Goal: Information Seeking & Learning: Understand process/instructions

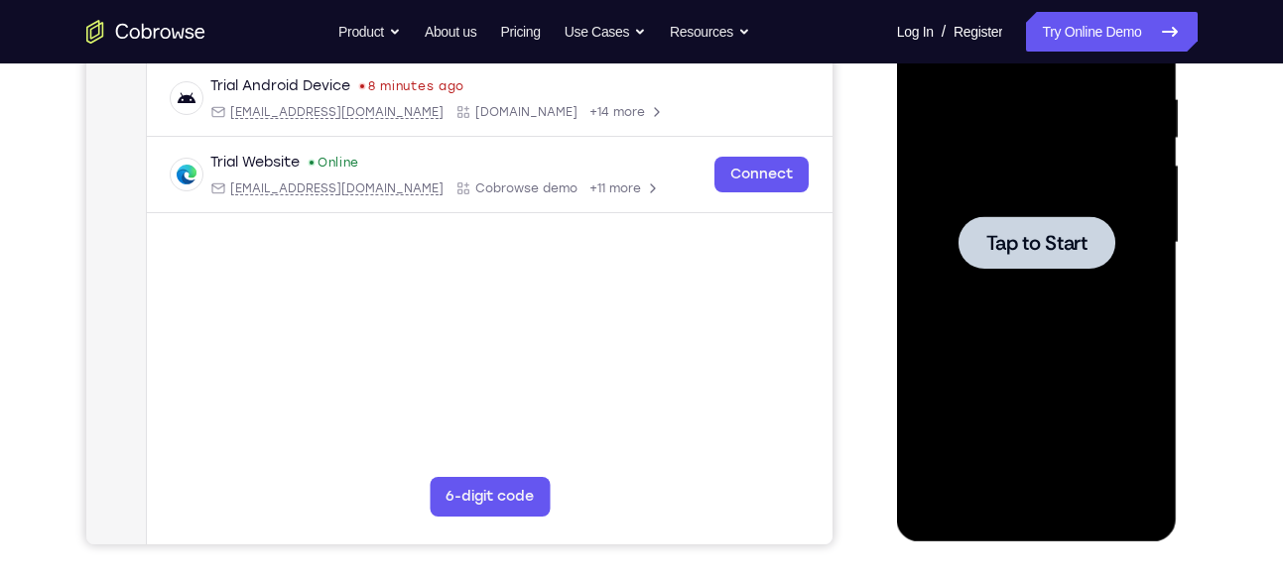
click at [1026, 253] on span "Tap to Start" at bounding box center [1036, 243] width 101 height 20
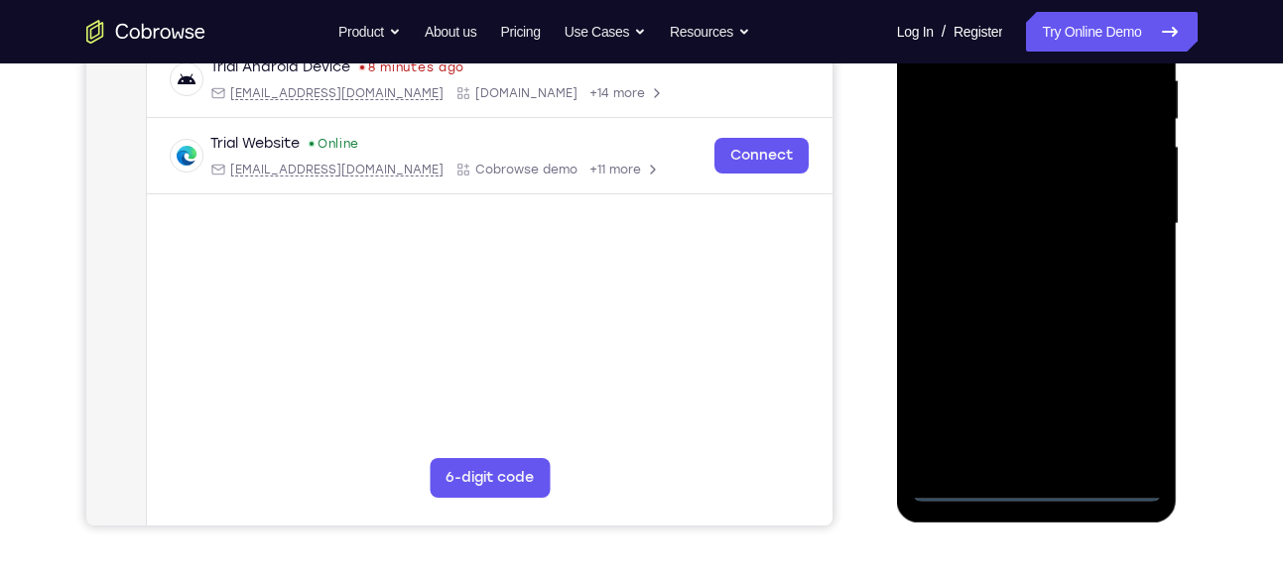
scroll to position [398, 0]
click at [1036, 480] on div at bounding box center [1037, 222] width 250 height 555
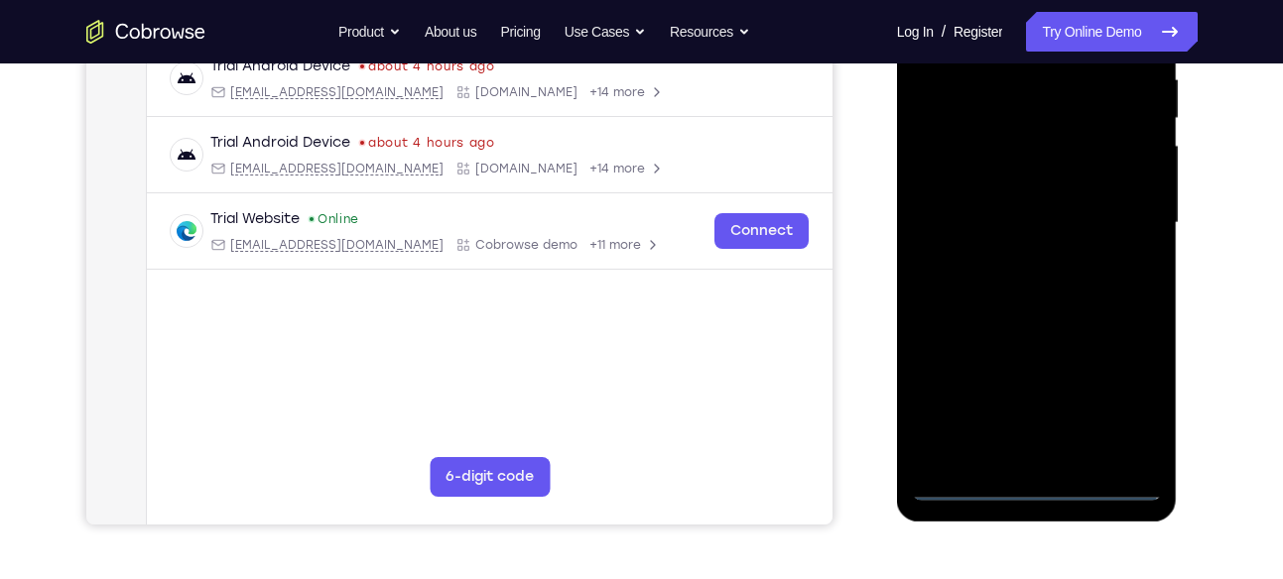
click at [1129, 395] on div at bounding box center [1037, 222] width 250 height 555
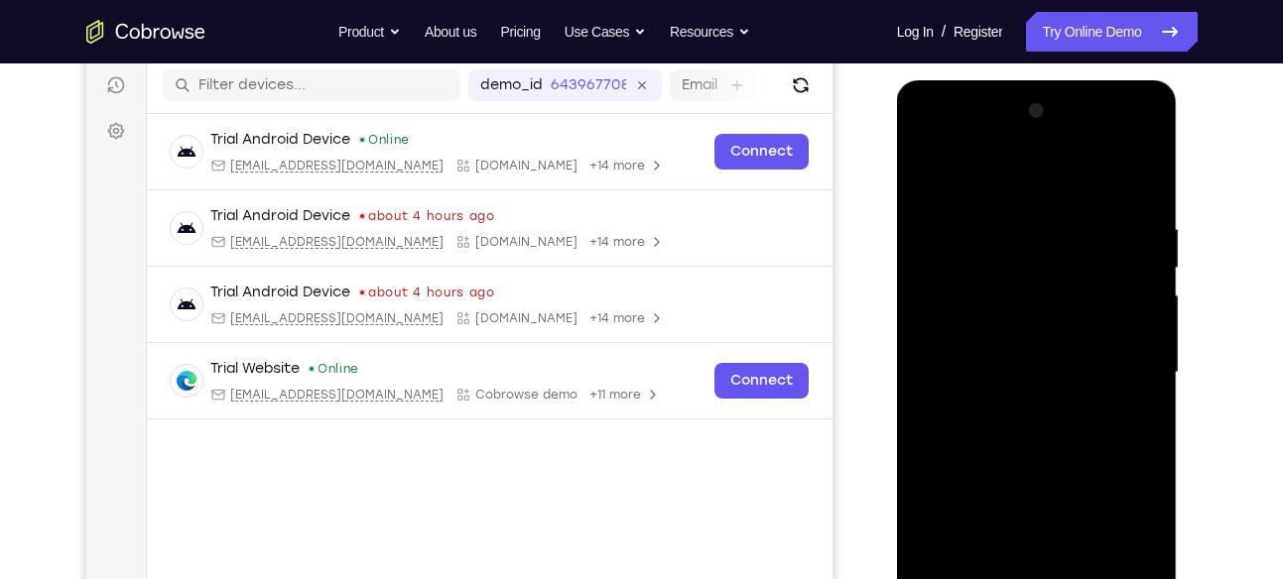
scroll to position [247, 0]
click at [987, 183] on div at bounding box center [1037, 373] width 250 height 555
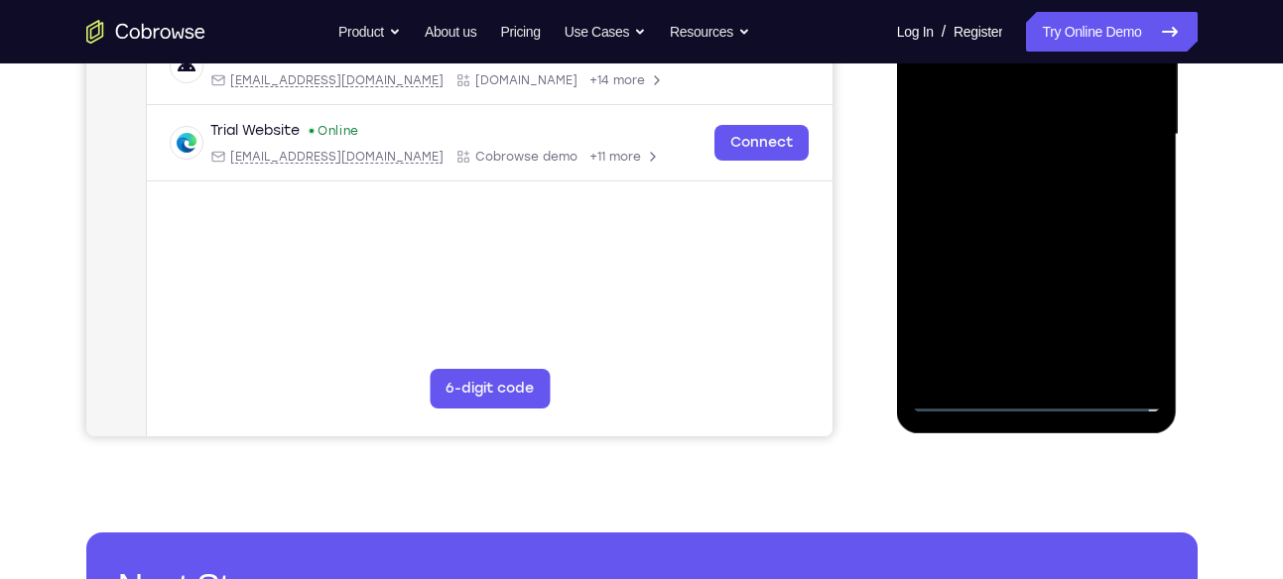
scroll to position [485, 0]
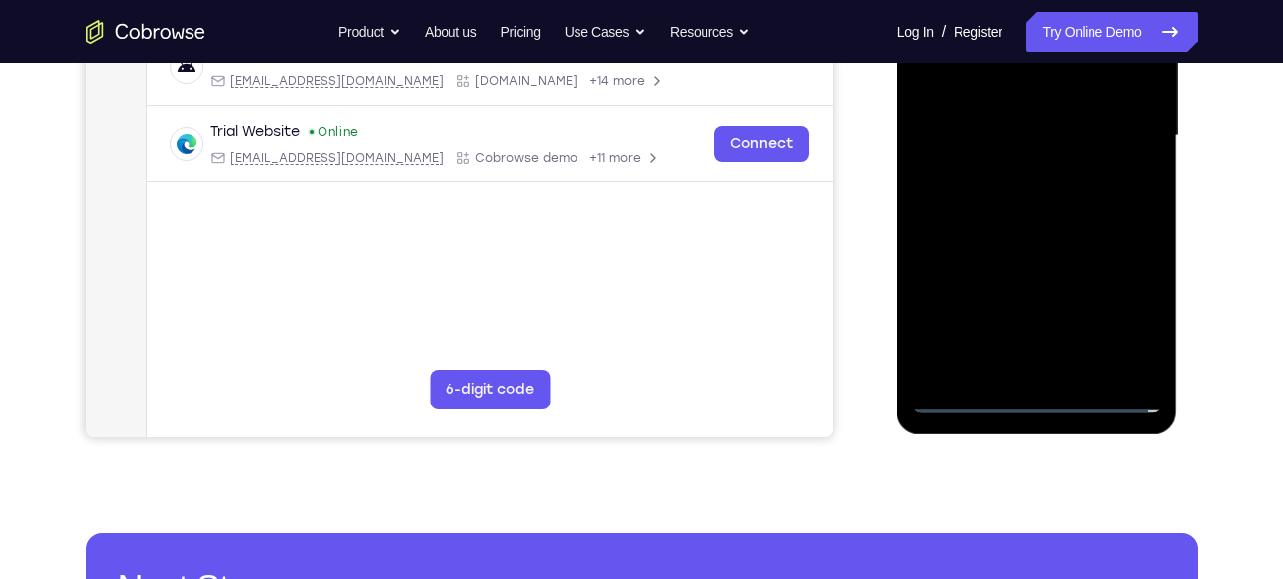
click at [1120, 126] on div at bounding box center [1037, 135] width 250 height 555
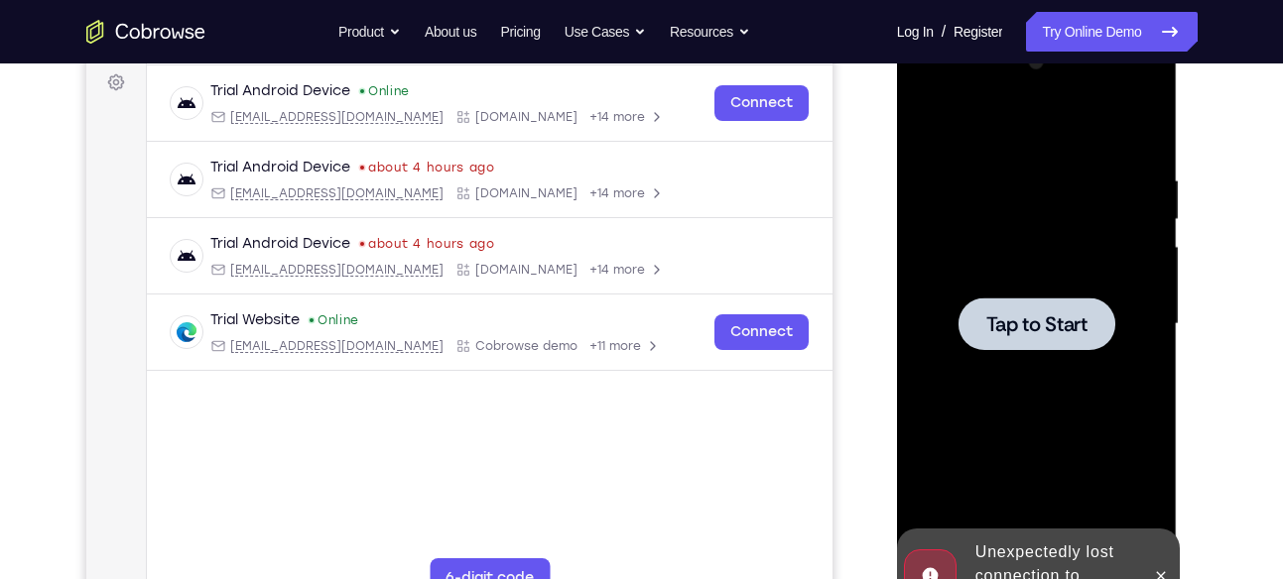
scroll to position [291, 0]
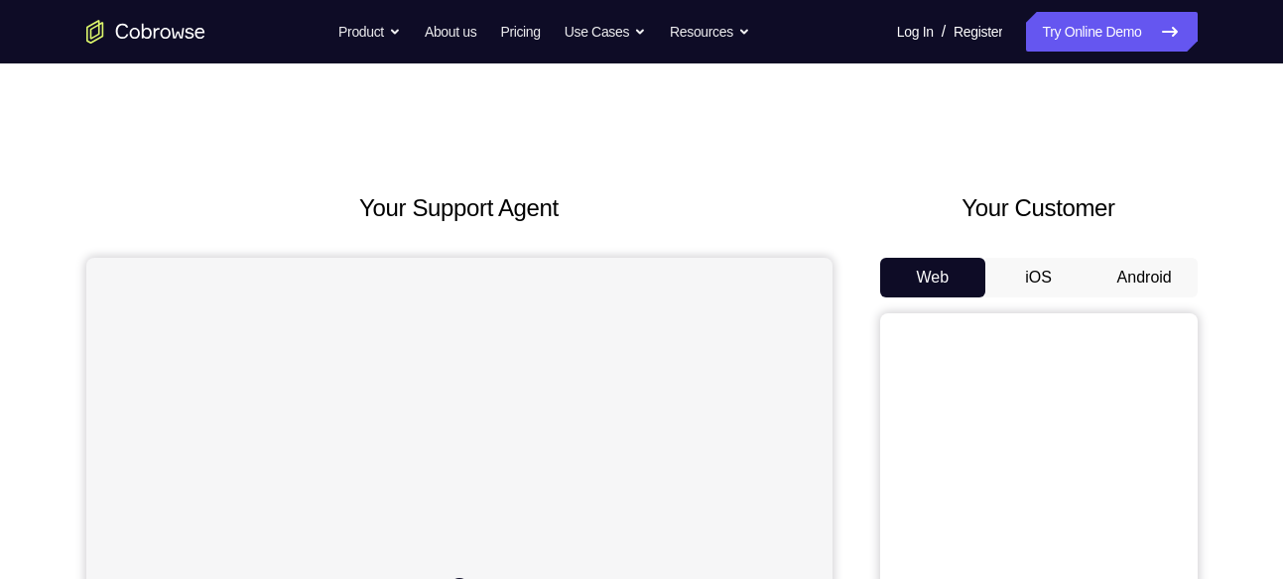
click at [1127, 289] on button "Android" at bounding box center [1144, 278] width 106 height 40
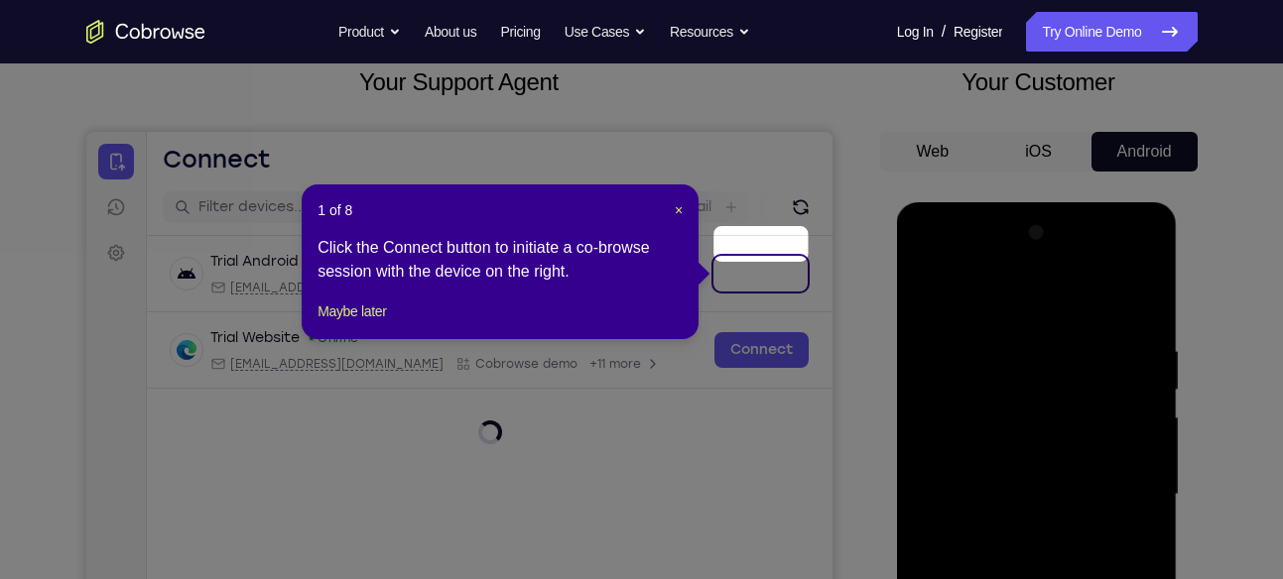
scroll to position [112, 0]
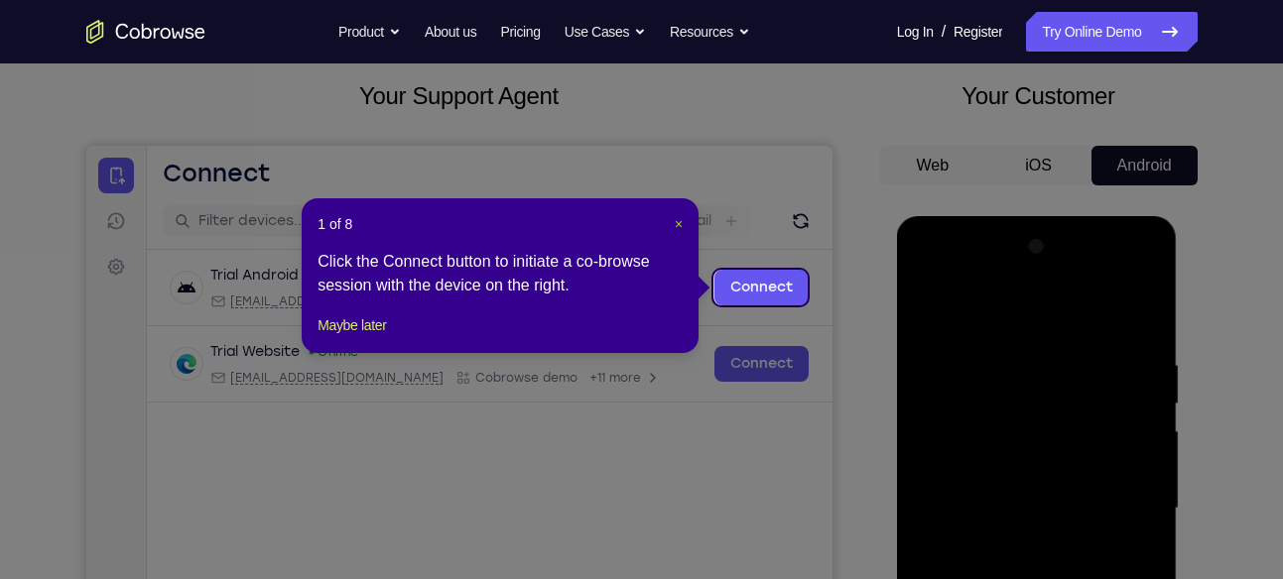
click at [678, 223] on span "×" at bounding box center [679, 224] width 8 height 16
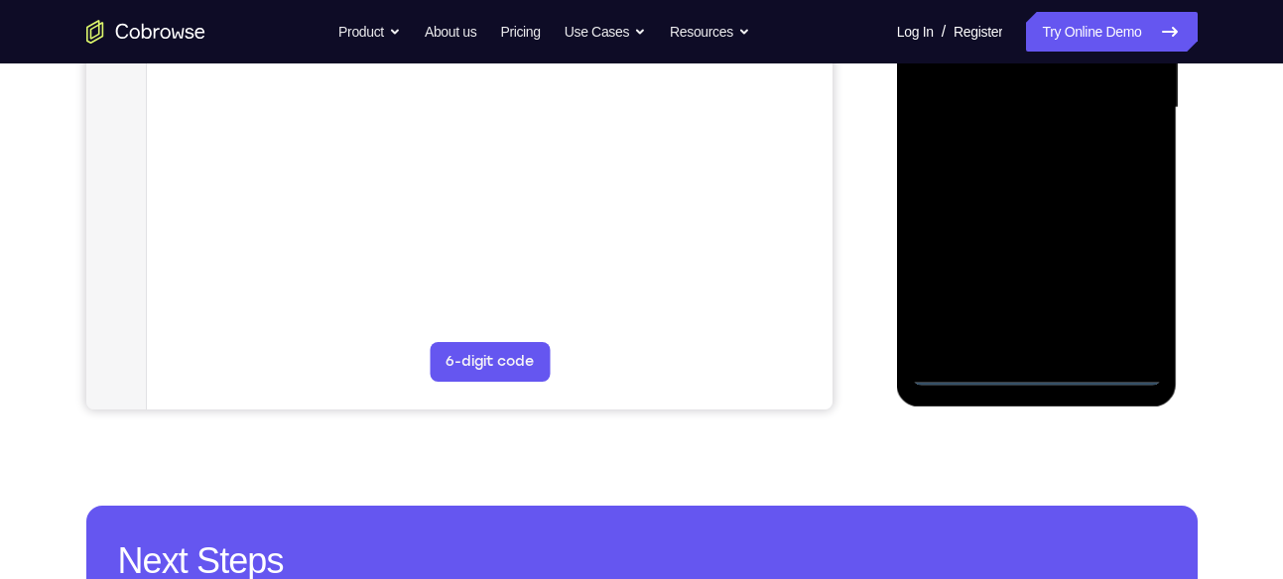
scroll to position [573, 0]
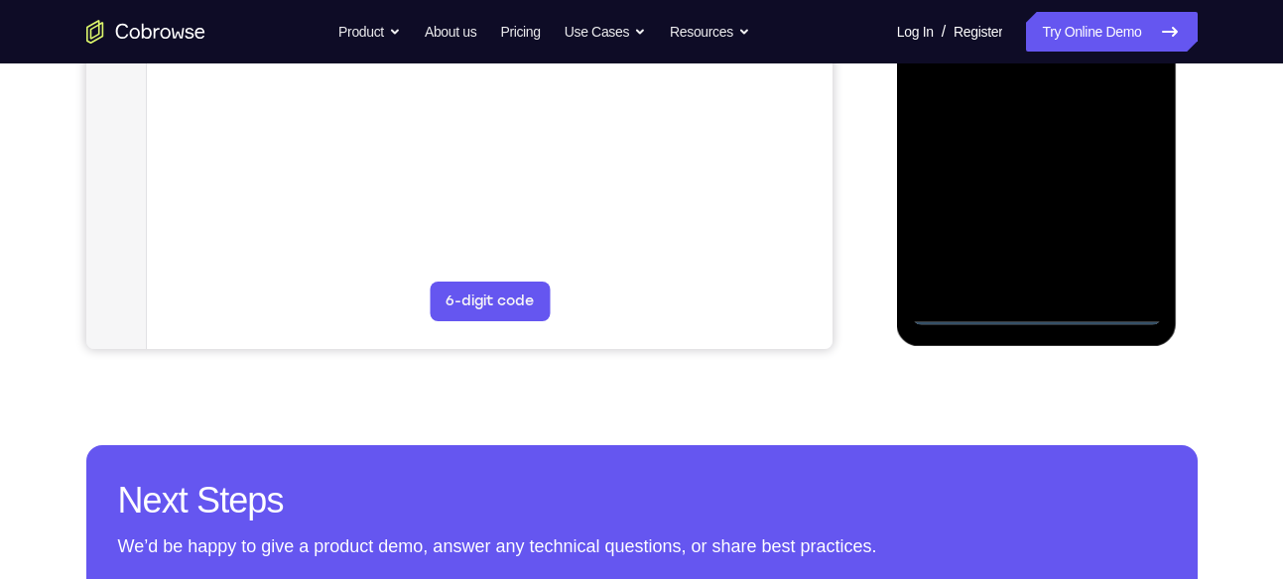
click at [1040, 308] on div at bounding box center [1037, 47] width 250 height 555
click at [1118, 234] on div at bounding box center [1037, 47] width 250 height 555
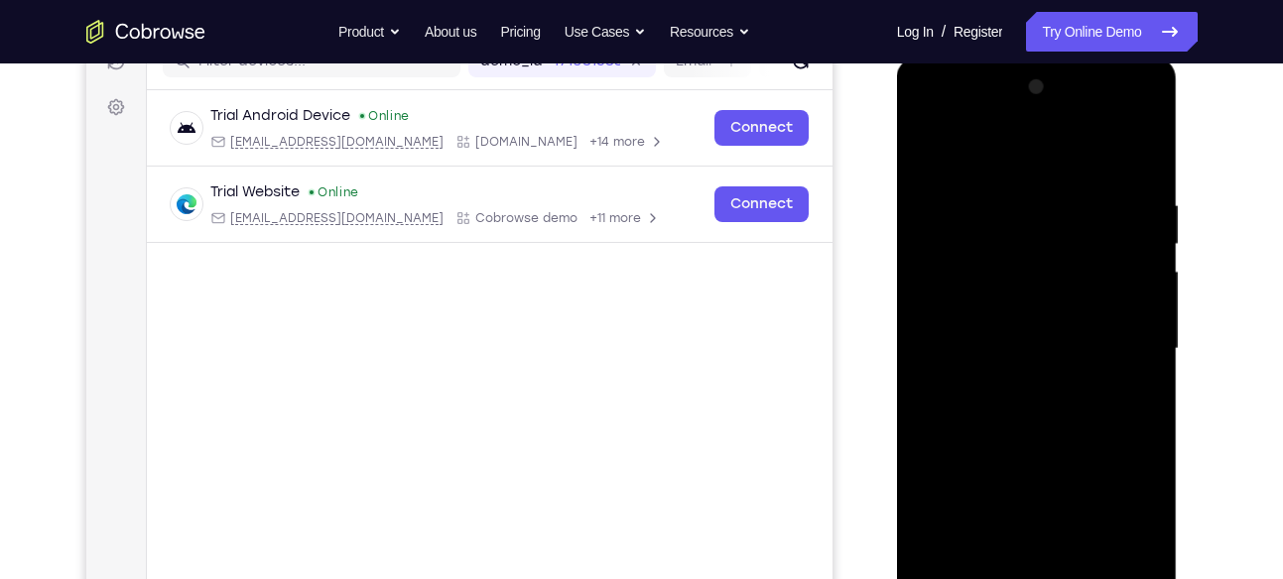
scroll to position [271, 0]
click at [986, 158] on div at bounding box center [1037, 349] width 250 height 555
click at [944, 153] on div at bounding box center [1037, 349] width 250 height 555
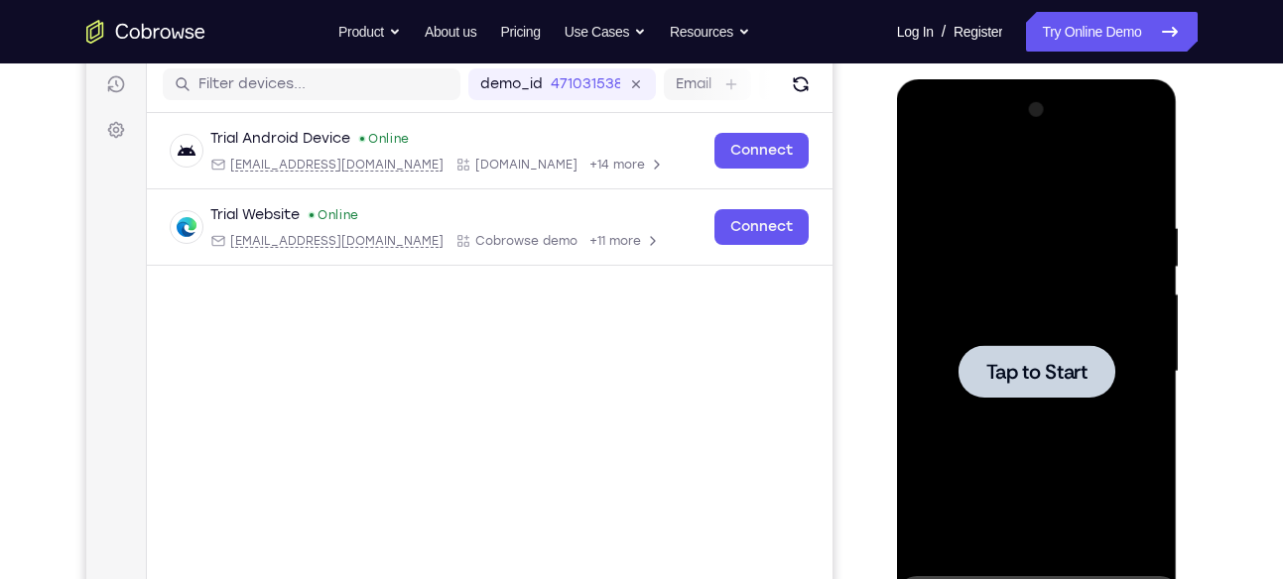
scroll to position [202, 0]
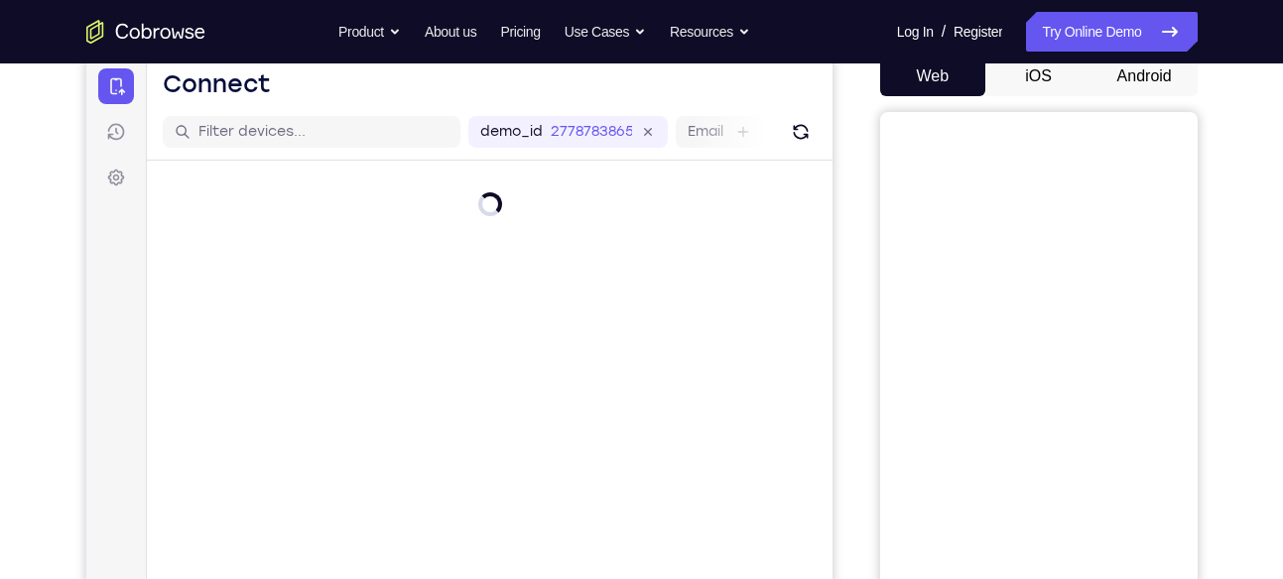
click at [1158, 70] on button "Android" at bounding box center [1144, 77] width 106 height 40
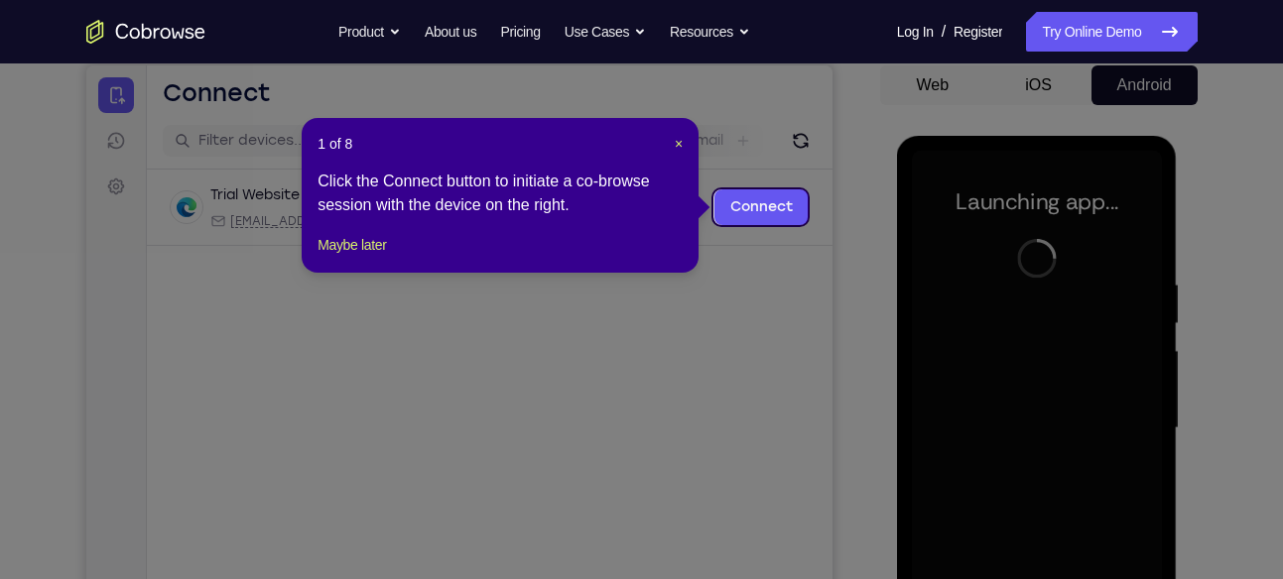
scroll to position [191, 0]
click at [675, 137] on span "×" at bounding box center [679, 145] width 8 height 16
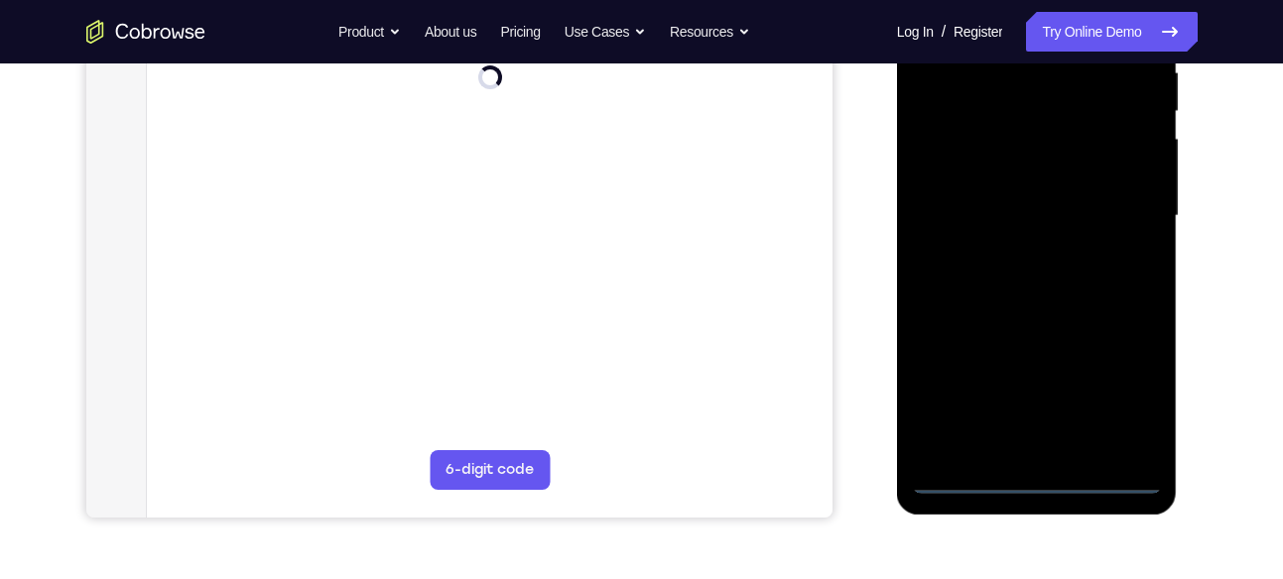
scroll to position [414, 0]
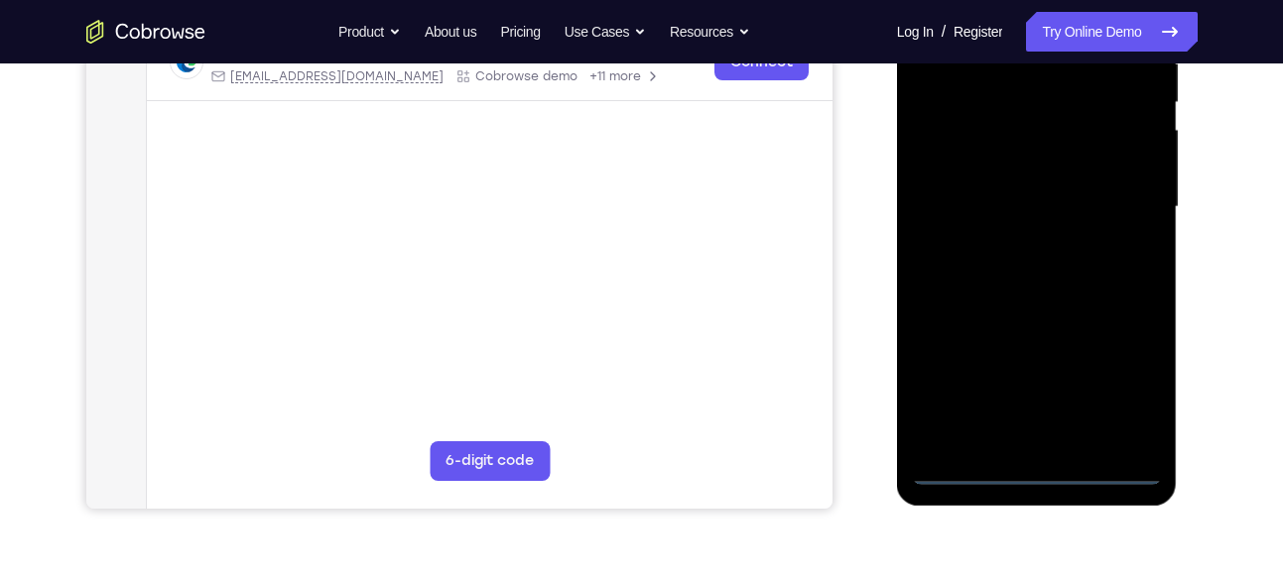
click at [1041, 465] on div at bounding box center [1037, 207] width 250 height 555
click at [1126, 390] on div at bounding box center [1037, 207] width 250 height 555
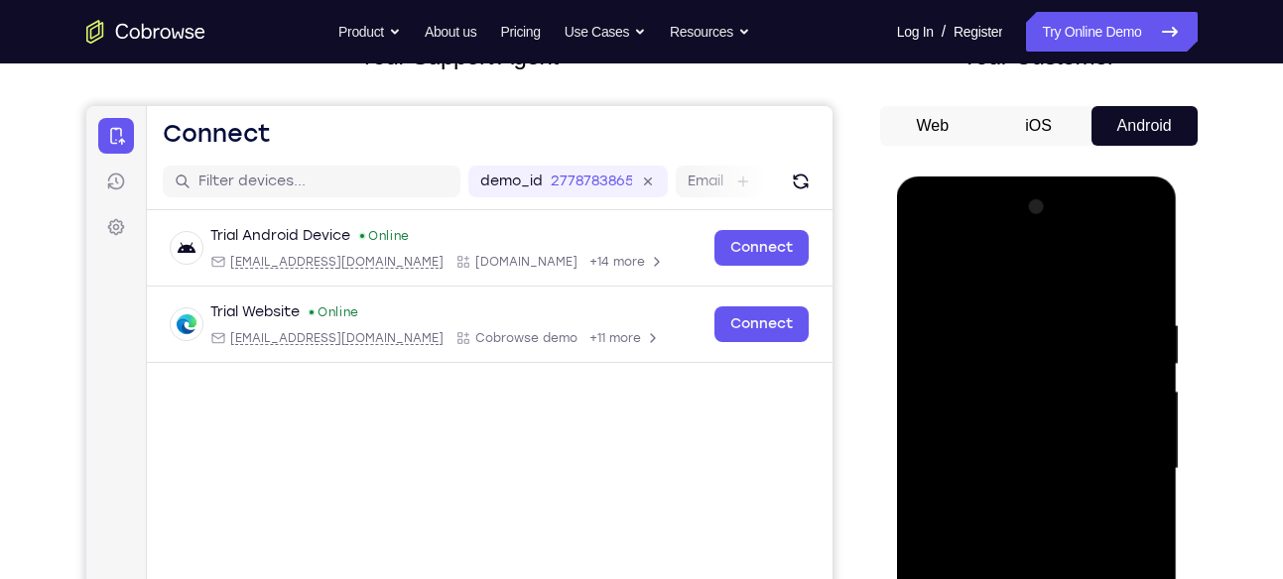
scroll to position [151, 0]
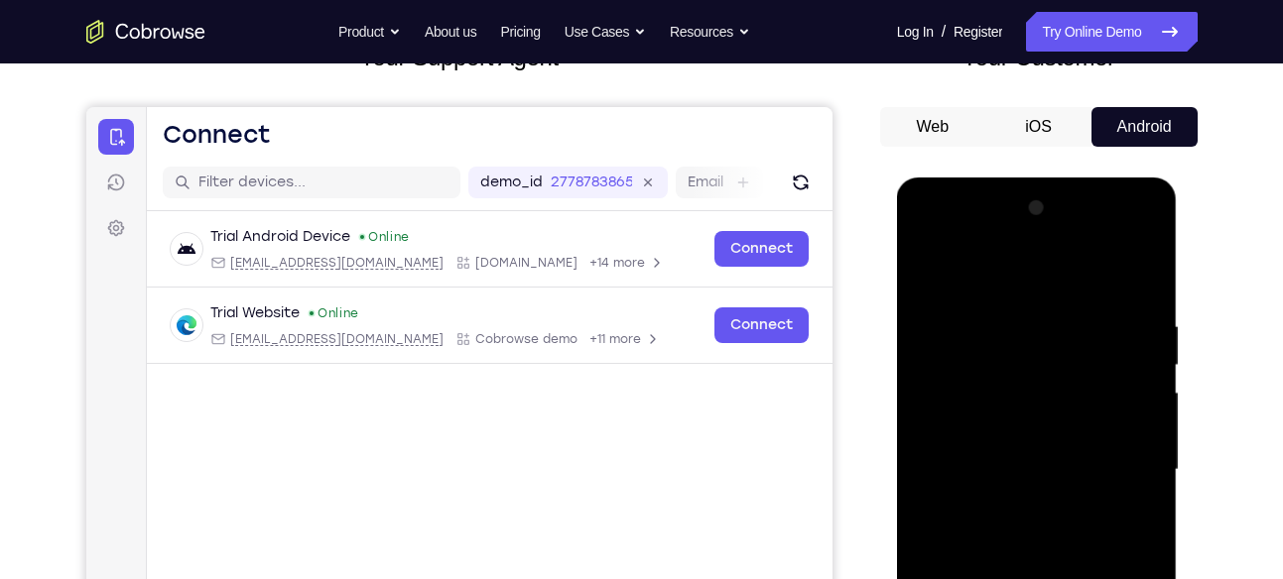
click at [984, 284] on div at bounding box center [1037, 469] width 250 height 555
click at [1122, 456] on div at bounding box center [1037, 469] width 250 height 555
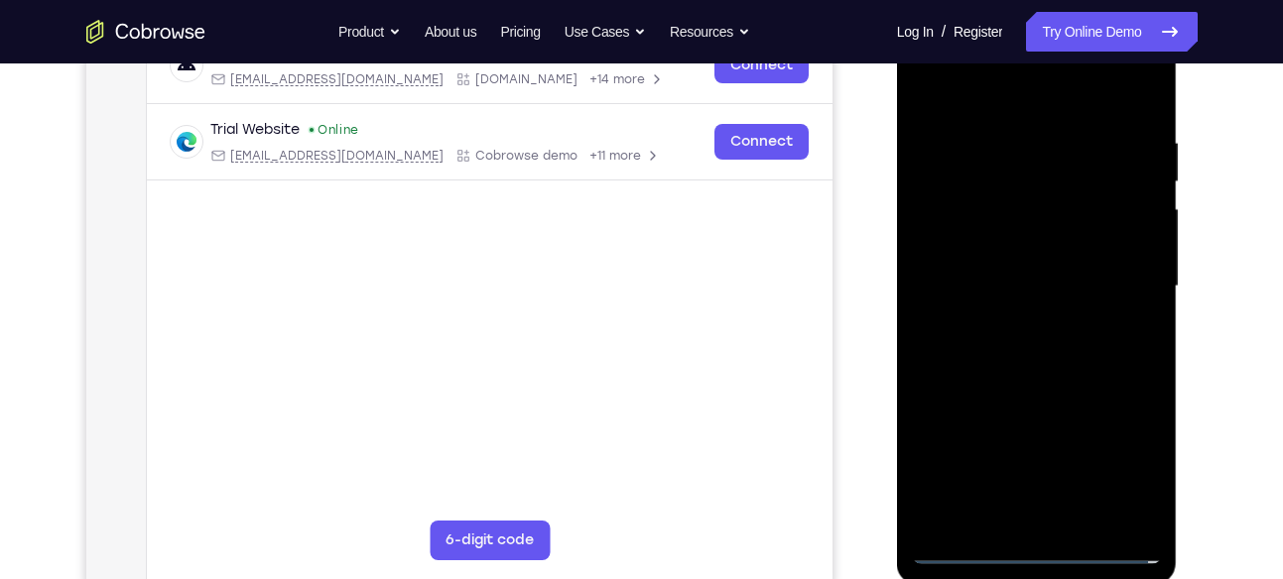
scroll to position [335, 0]
click at [1024, 322] on div at bounding box center [1037, 285] width 250 height 555
click at [1022, 271] on div at bounding box center [1037, 285] width 250 height 555
click at [993, 249] on div at bounding box center [1037, 285] width 250 height 555
click at [1005, 281] on div at bounding box center [1037, 285] width 250 height 555
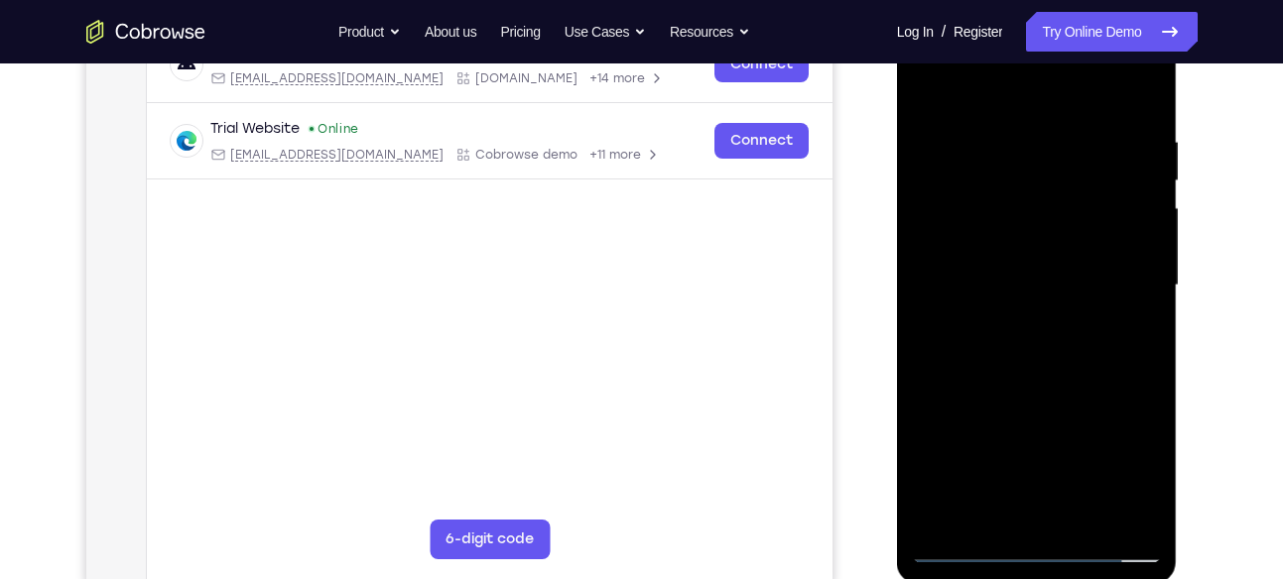
click at [1005, 281] on div at bounding box center [1037, 285] width 250 height 555
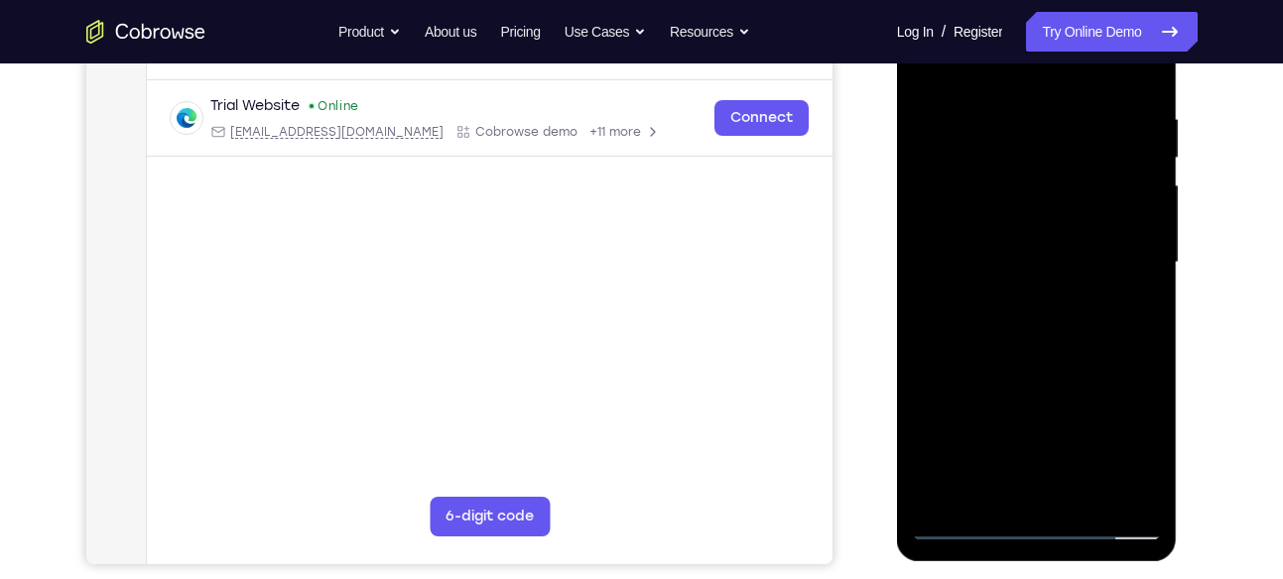
scroll to position [359, 0]
click at [1142, 91] on div at bounding box center [1037, 261] width 250 height 555
drag, startPoint x: 1062, startPoint y: 361, endPoint x: 1056, endPoint y: 124, distance: 237.1
click at [1056, 124] on div at bounding box center [1037, 261] width 250 height 555
drag, startPoint x: 1048, startPoint y: 414, endPoint x: 1040, endPoint y: -1, distance: 414.7
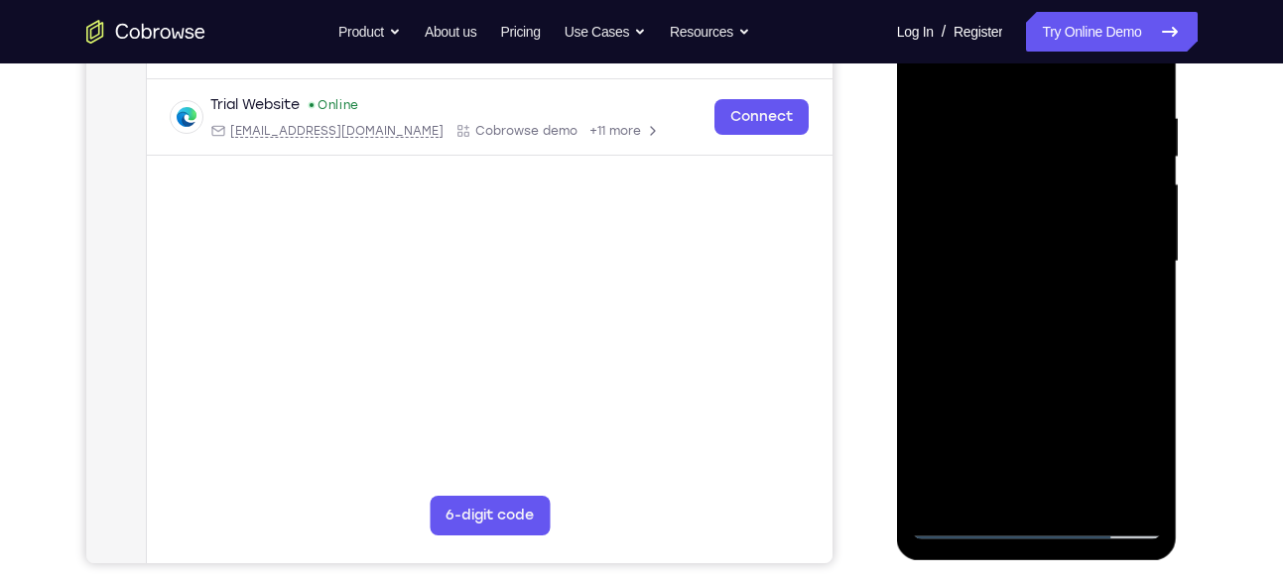
click at [1040, 0] on div at bounding box center [1037, 261] width 250 height 555
drag, startPoint x: 1080, startPoint y: 410, endPoint x: 1075, endPoint y: 225, distance: 184.6
click at [1075, 225] on div at bounding box center [1037, 261] width 250 height 555
click at [1084, 497] on div at bounding box center [1037, 261] width 250 height 555
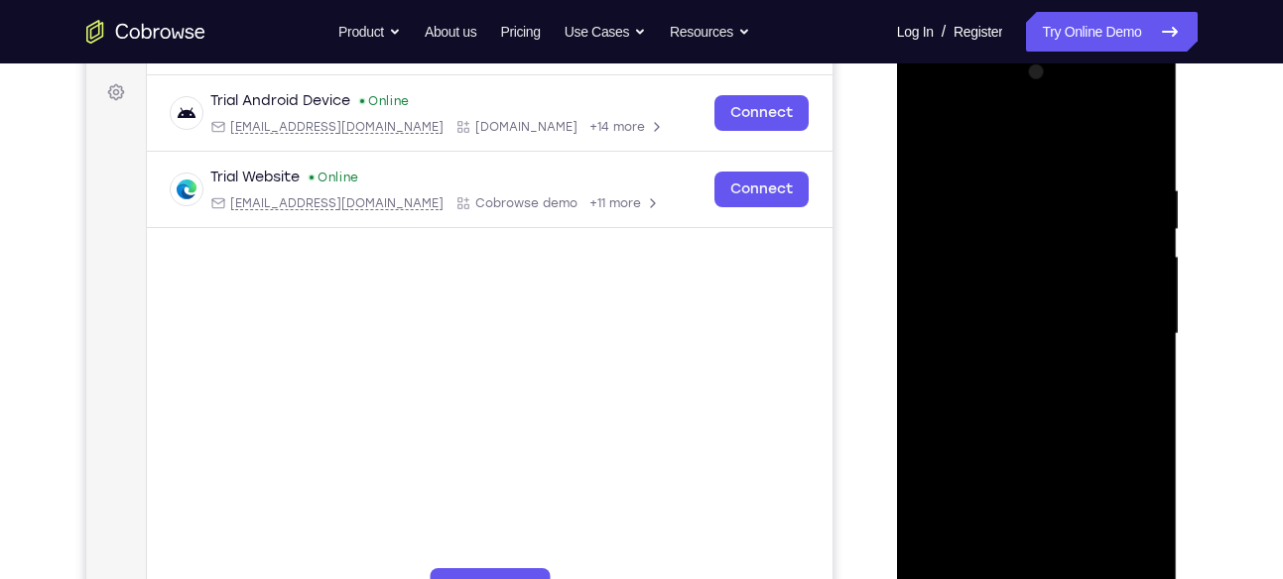
scroll to position [286, 0]
click at [1058, 442] on div at bounding box center [1037, 335] width 250 height 555
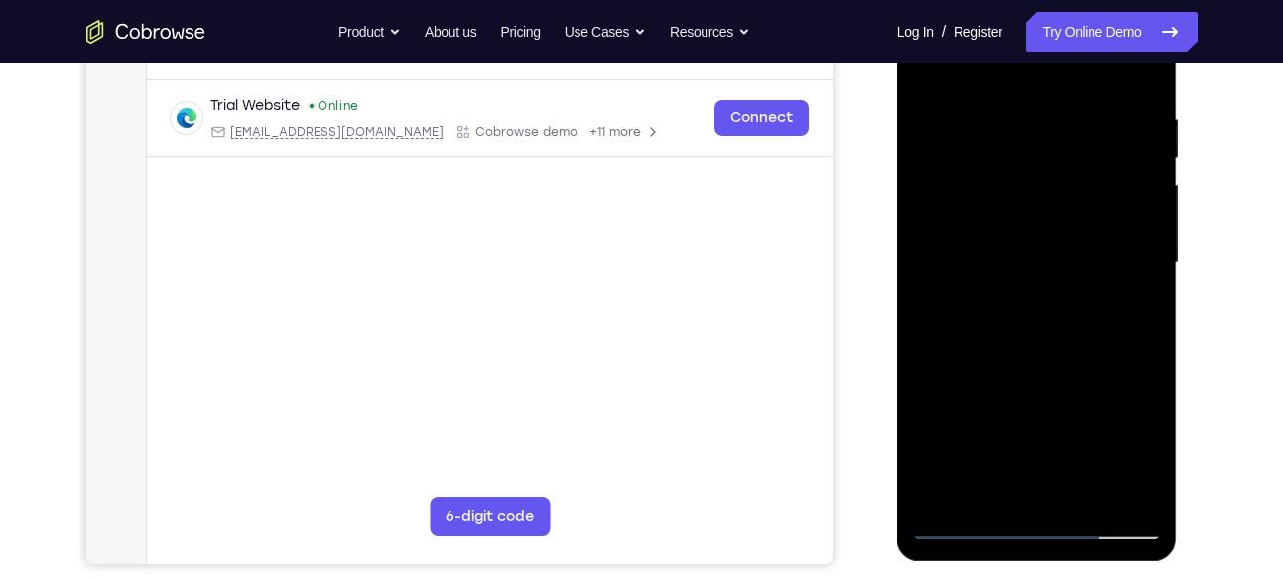
scroll to position [359, 0]
click at [1017, 257] on div at bounding box center [1037, 261] width 250 height 555
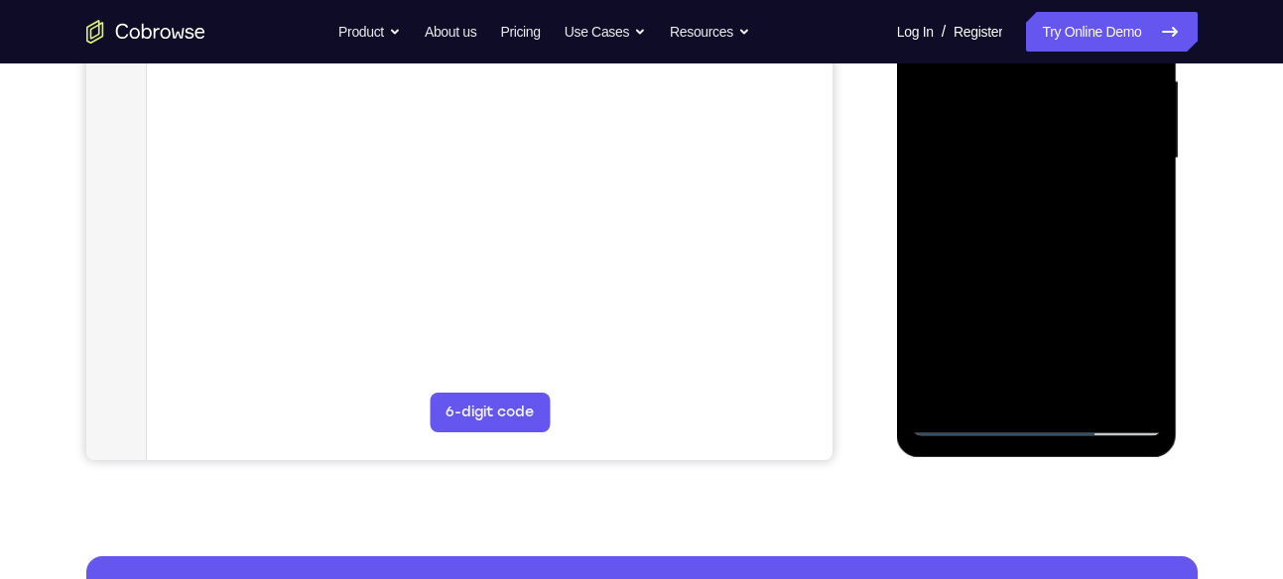
scroll to position [465, 0]
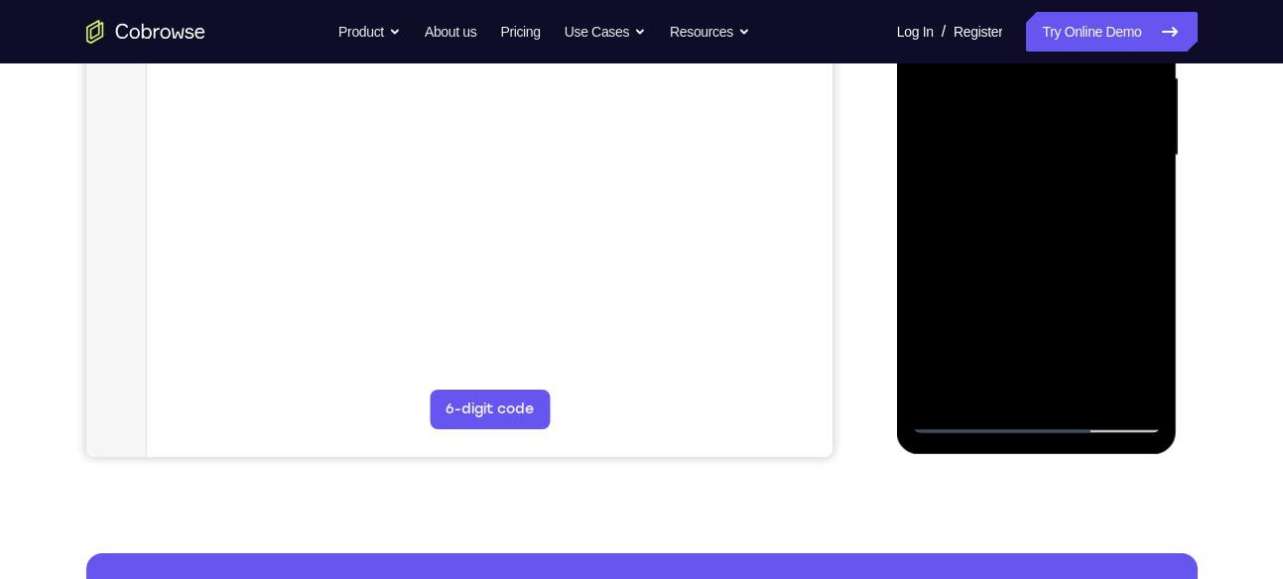
click at [970, 382] on div at bounding box center [1037, 155] width 250 height 555
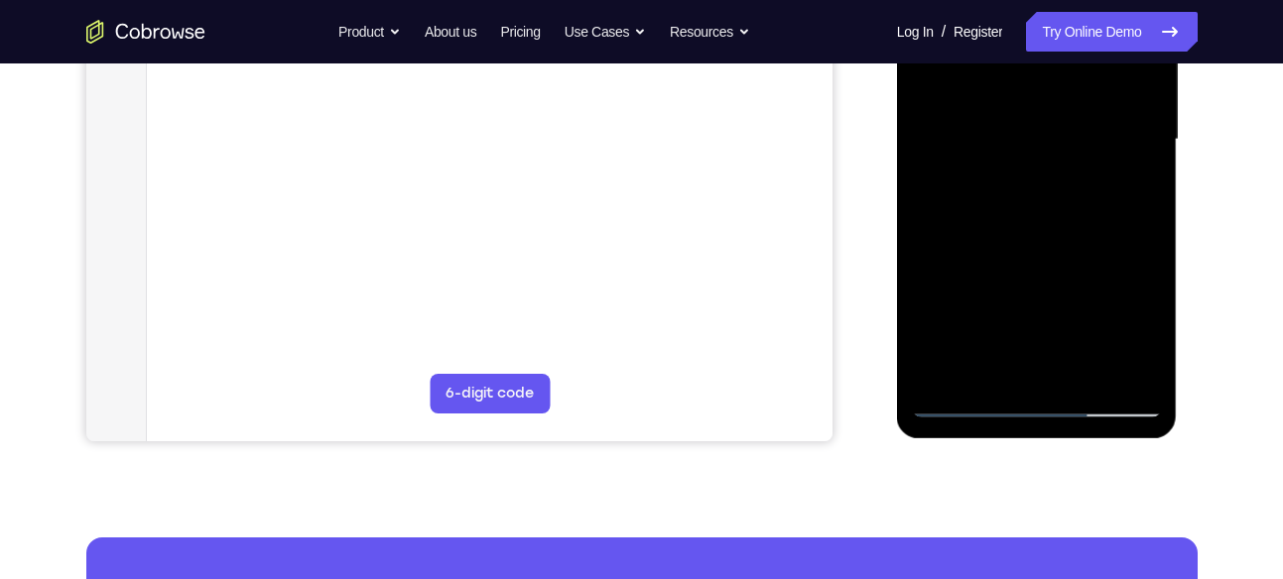
scroll to position [482, 0]
click at [966, 360] on div at bounding box center [1037, 138] width 250 height 555
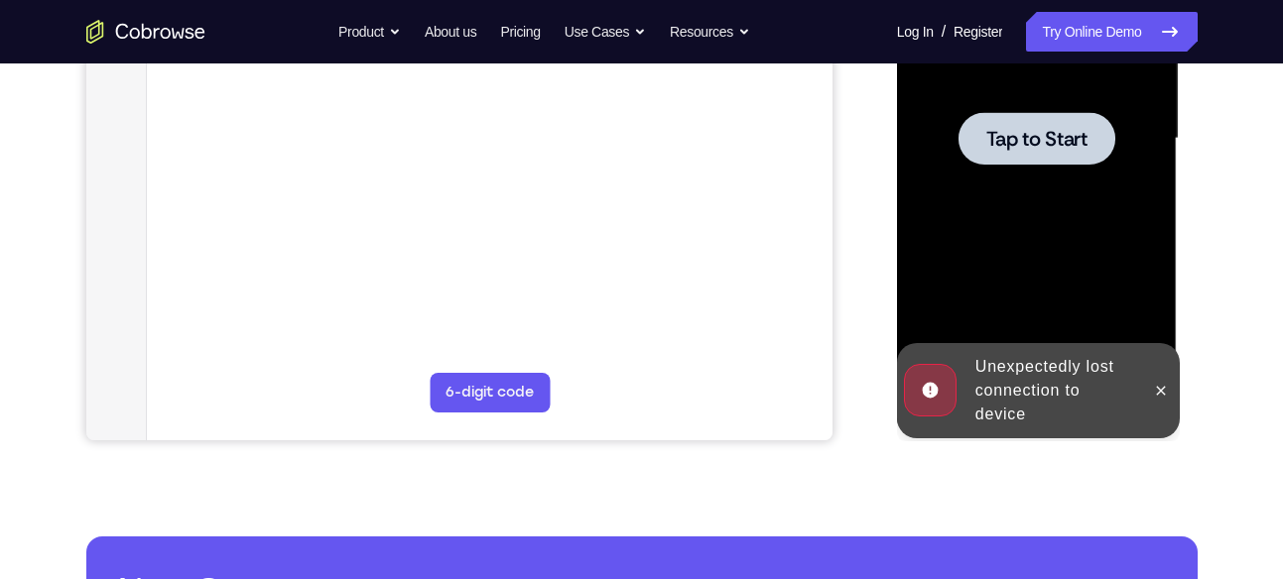
click at [1031, 133] on span "Tap to Start" at bounding box center [1036, 139] width 101 height 20
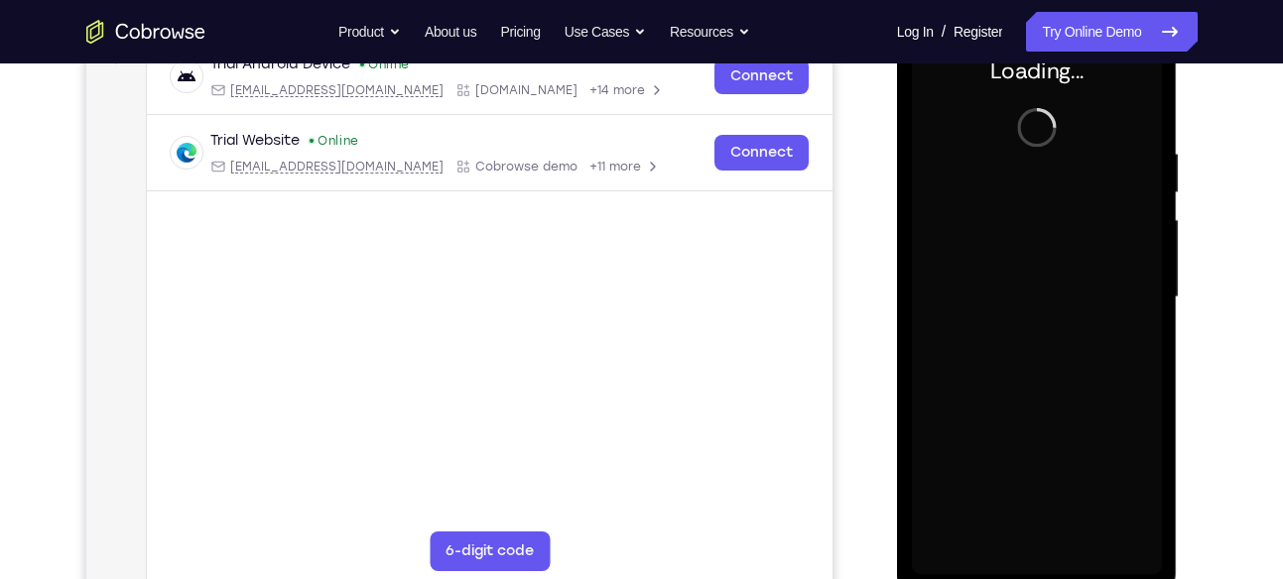
scroll to position [320, 0]
